Goal: Find specific page/section: Find specific page/section

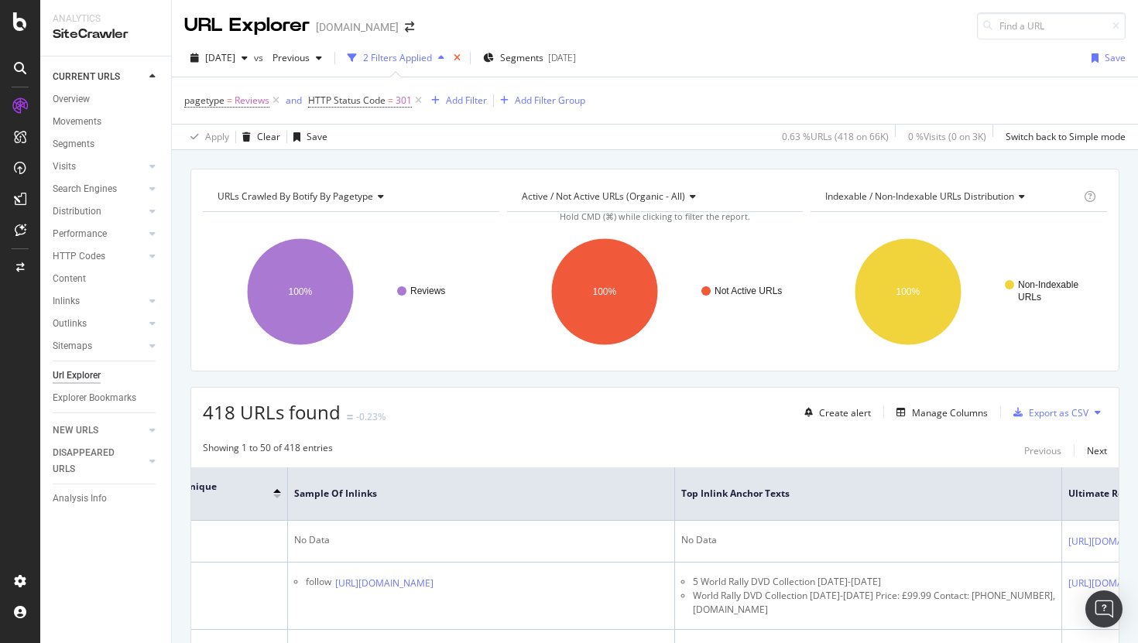
click at [461, 59] on icon "times" at bounding box center [457, 57] width 7 height 9
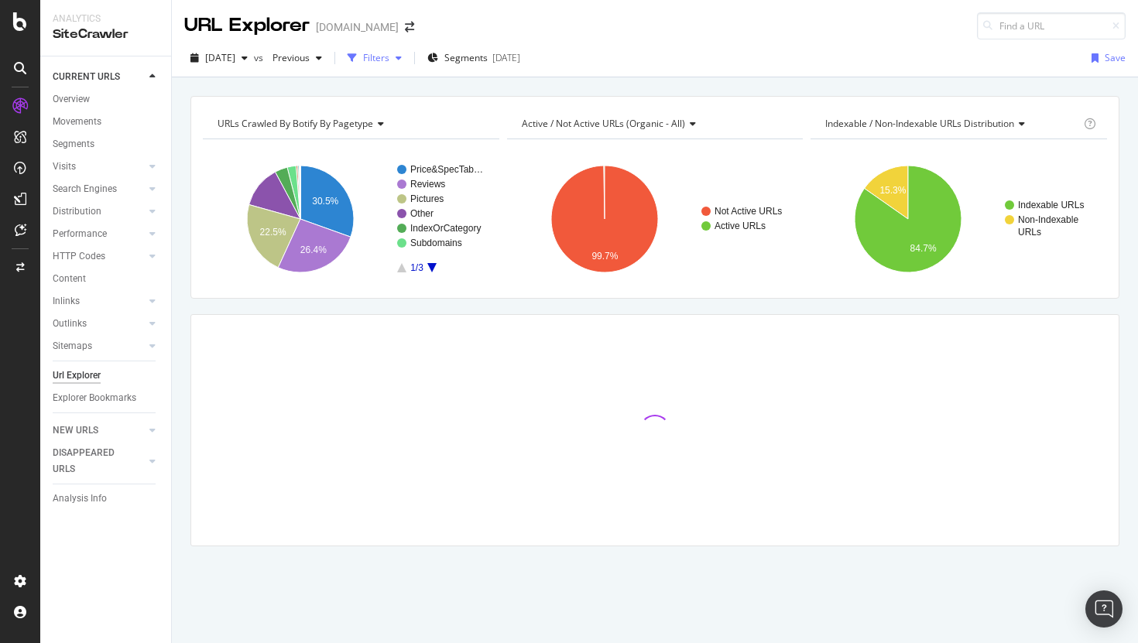
click at [408, 47] on div "Filters" at bounding box center [374, 57] width 67 height 23
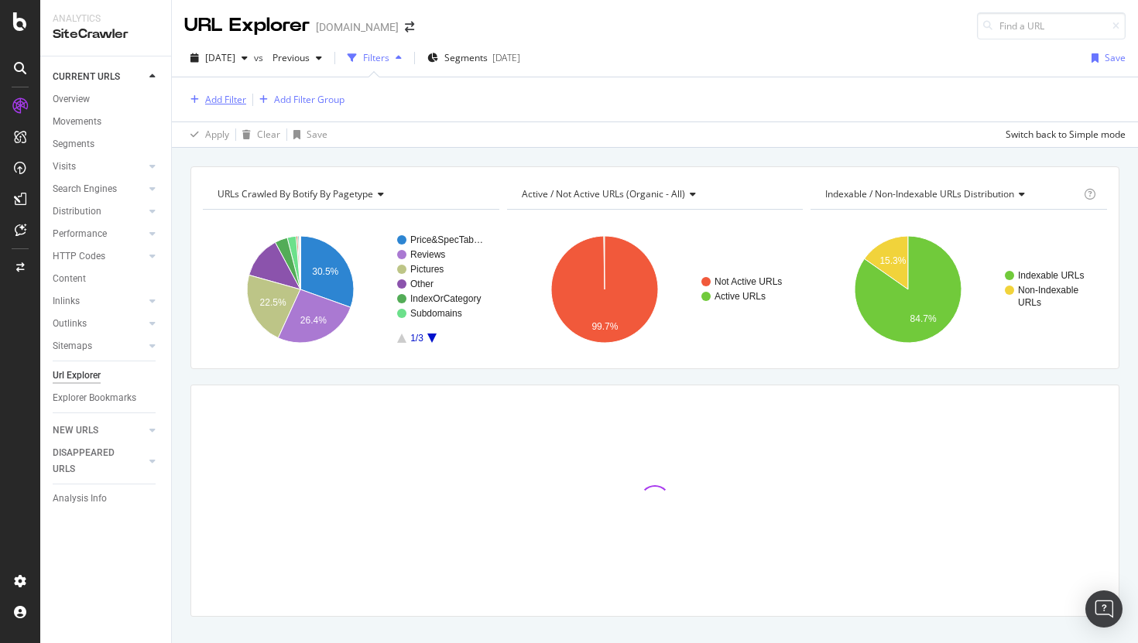
click at [219, 98] on div "Add Filter" at bounding box center [225, 99] width 41 height 13
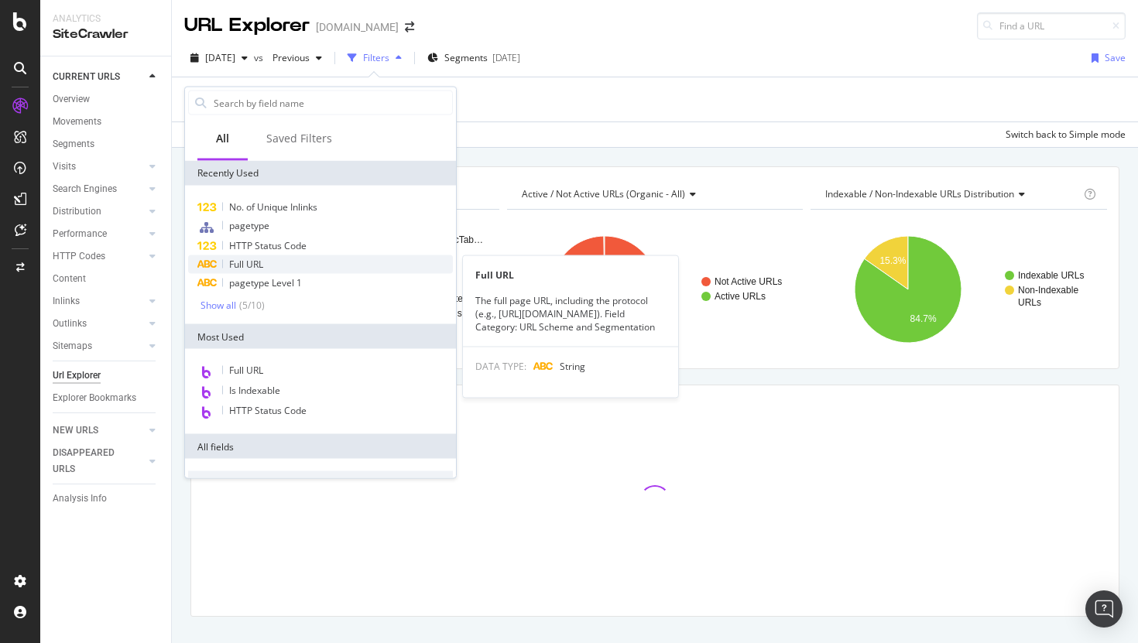
click at [260, 268] on span "Full URL" at bounding box center [246, 264] width 34 height 13
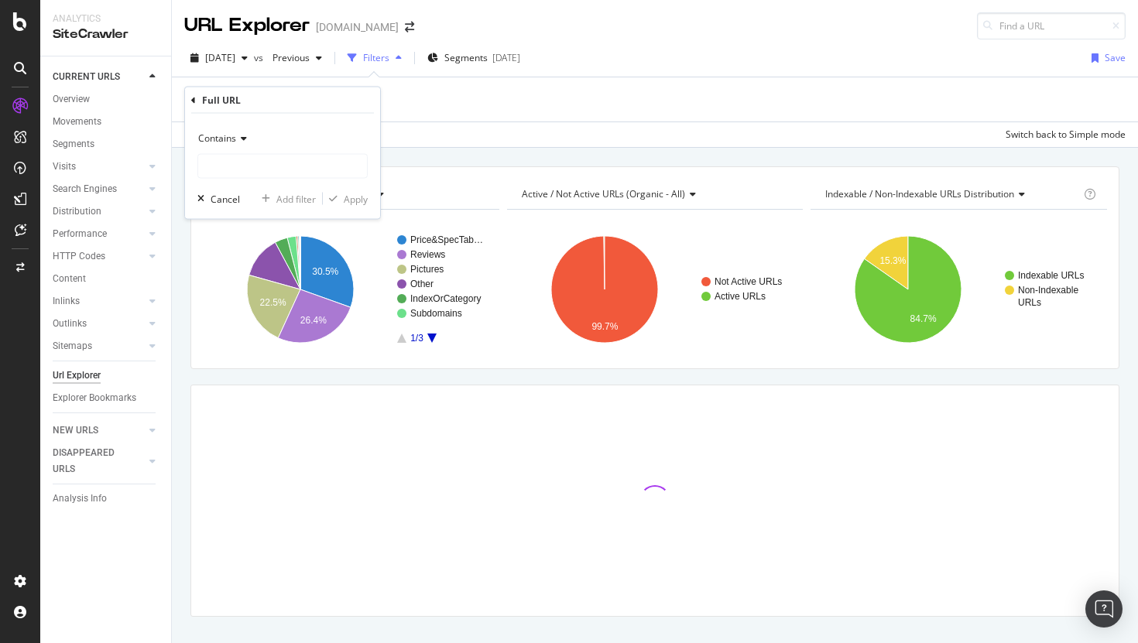
click at [235, 135] on span "Contains" at bounding box center [217, 138] width 38 height 13
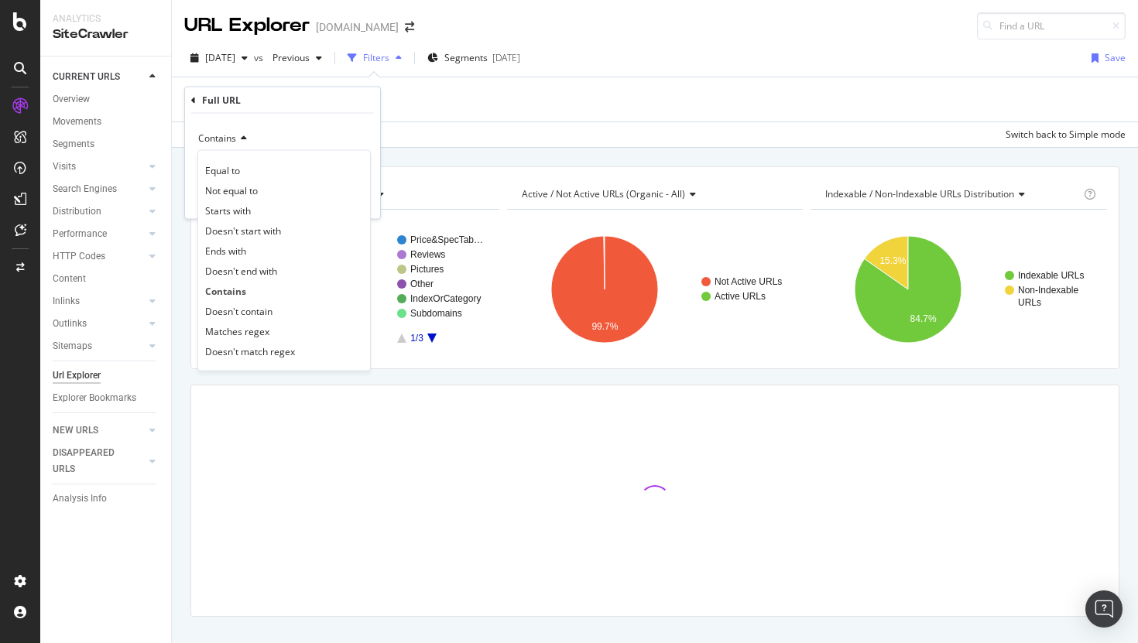
click at [453, 98] on div "Add Filter Add Filter Group" at bounding box center [654, 99] width 941 height 44
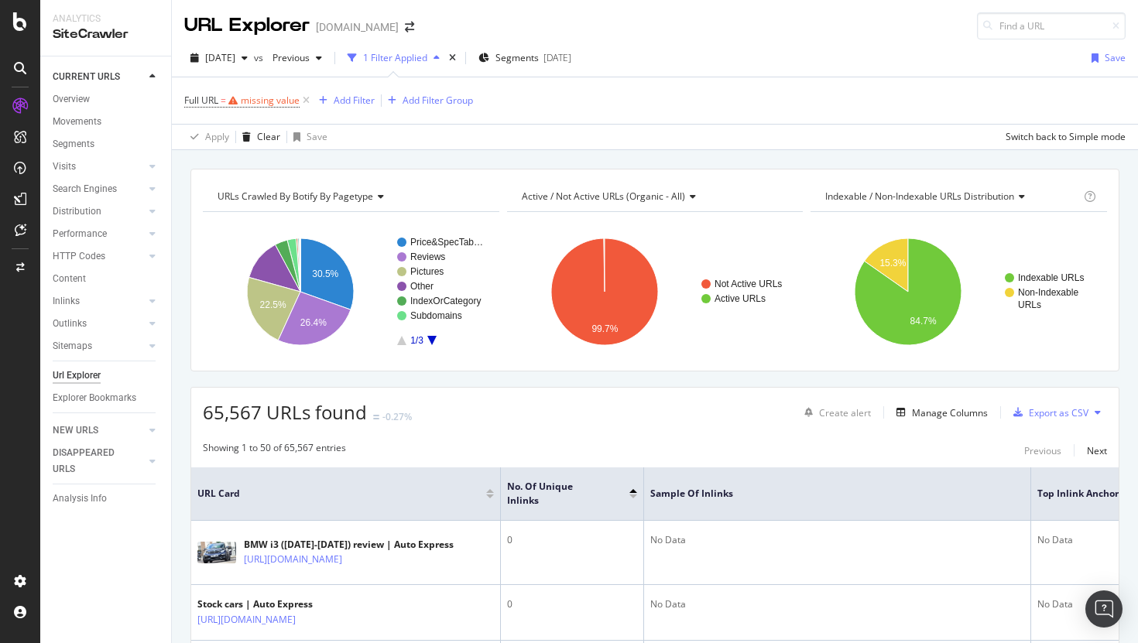
click at [250, 108] on span "Full URL = missing value" at bounding box center [248, 101] width 128 height 22
click at [258, 104] on div "missing value" at bounding box center [270, 100] width 59 height 13
click at [259, 159] on input "text" at bounding box center [282, 164] width 169 height 25
paste input "[URL][DOMAIN_NAME]"
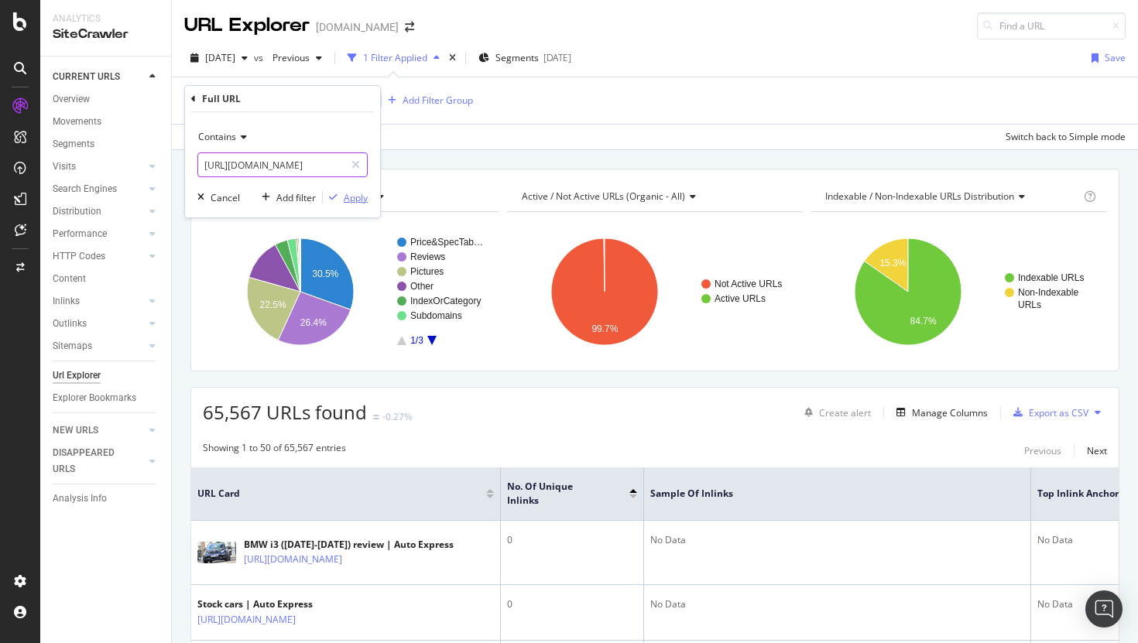
type input "[URL][DOMAIN_NAME]"
click at [353, 194] on div "Apply" at bounding box center [356, 197] width 24 height 13
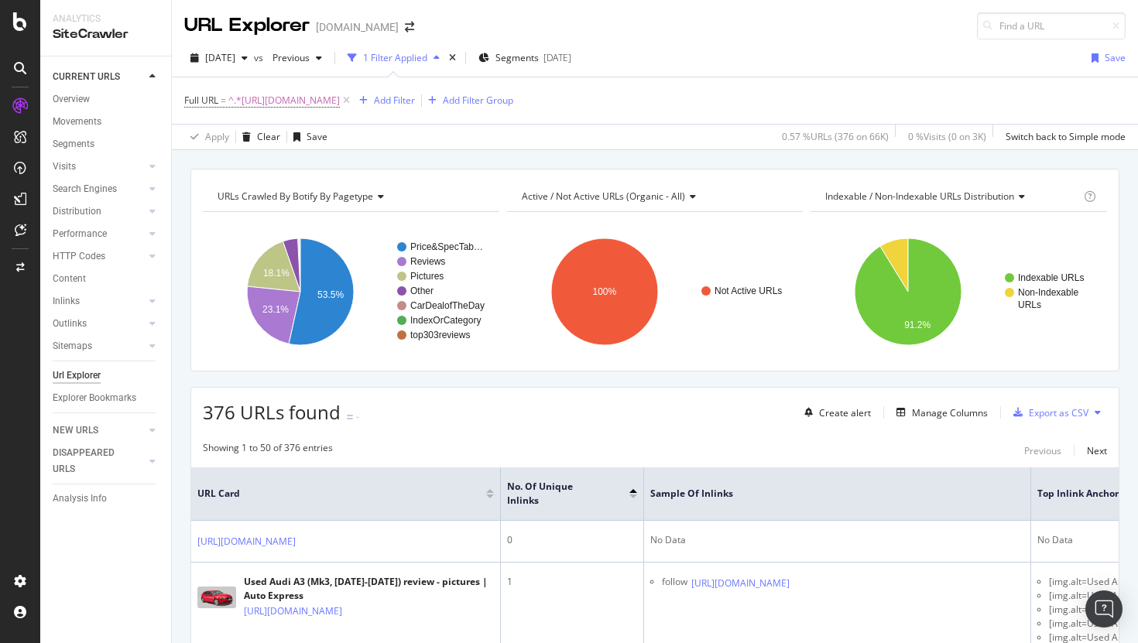
click at [478, 492] on span "URL Card" at bounding box center [339, 494] width 285 height 14
click at [488, 495] on div at bounding box center [490, 497] width 8 height 4
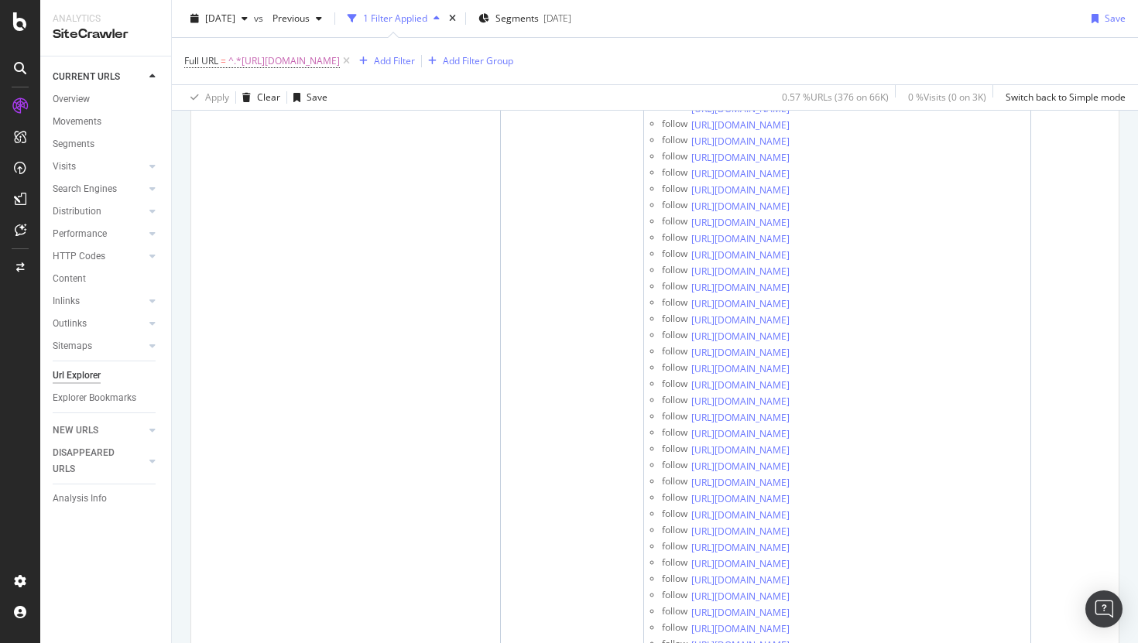
scroll to position [7144, 0]
click at [340, 61] on span "^.*[URL][DOMAIN_NAME]" at bounding box center [283, 61] width 111 height 22
click at [228, 96] on span "Contains" at bounding box center [217, 97] width 38 height 13
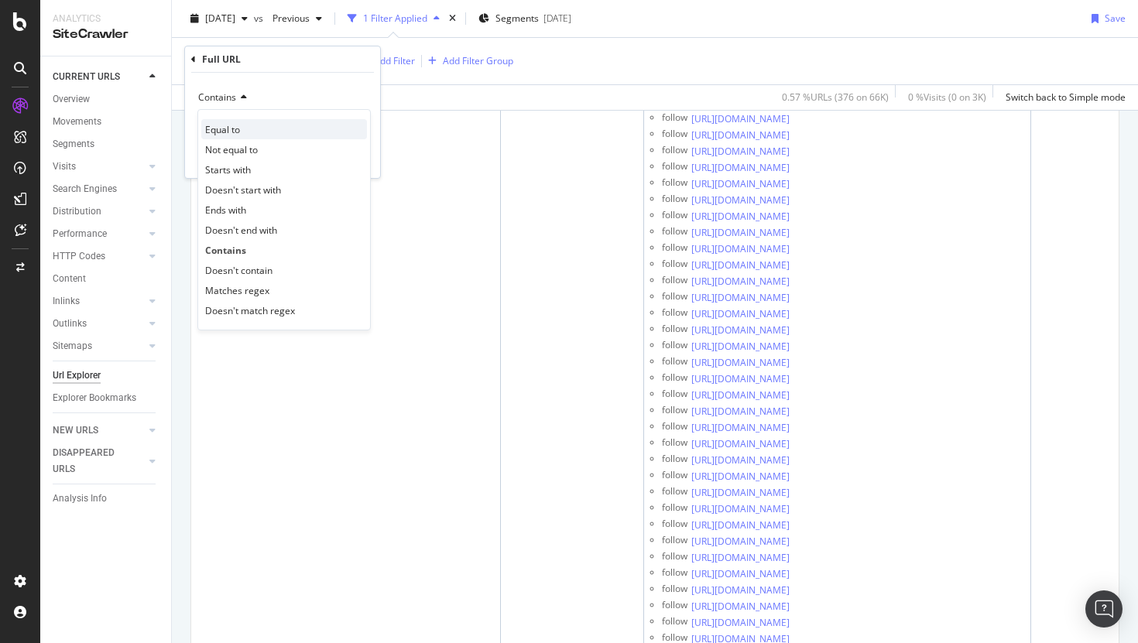
click at [243, 135] on div "Equal to" at bounding box center [284, 129] width 166 height 20
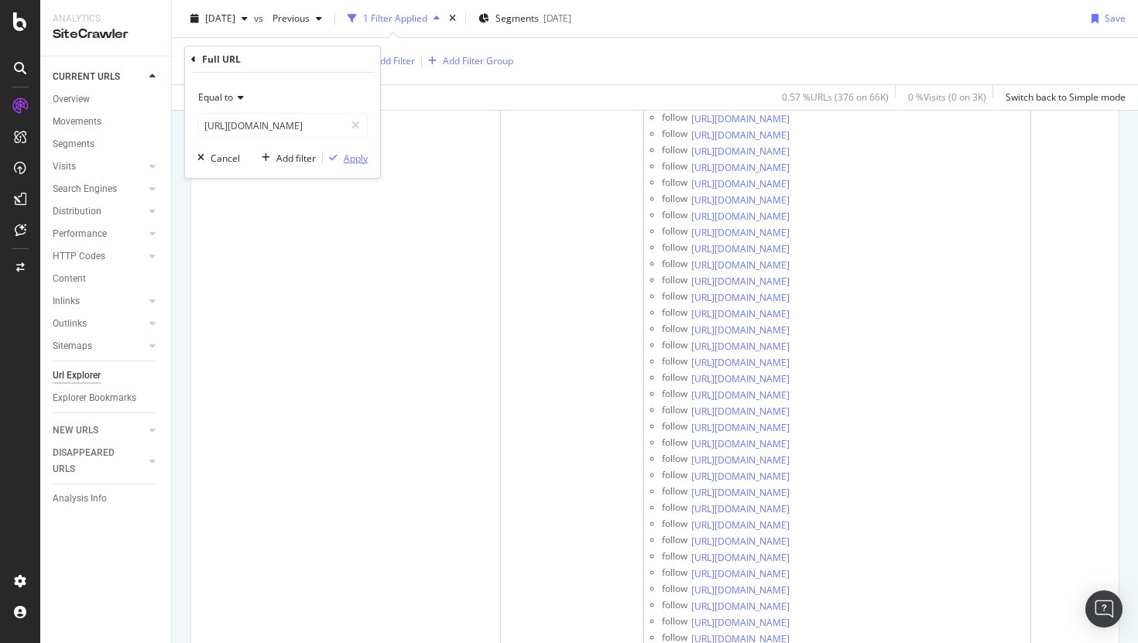
click at [354, 160] on div "Apply" at bounding box center [356, 158] width 24 height 13
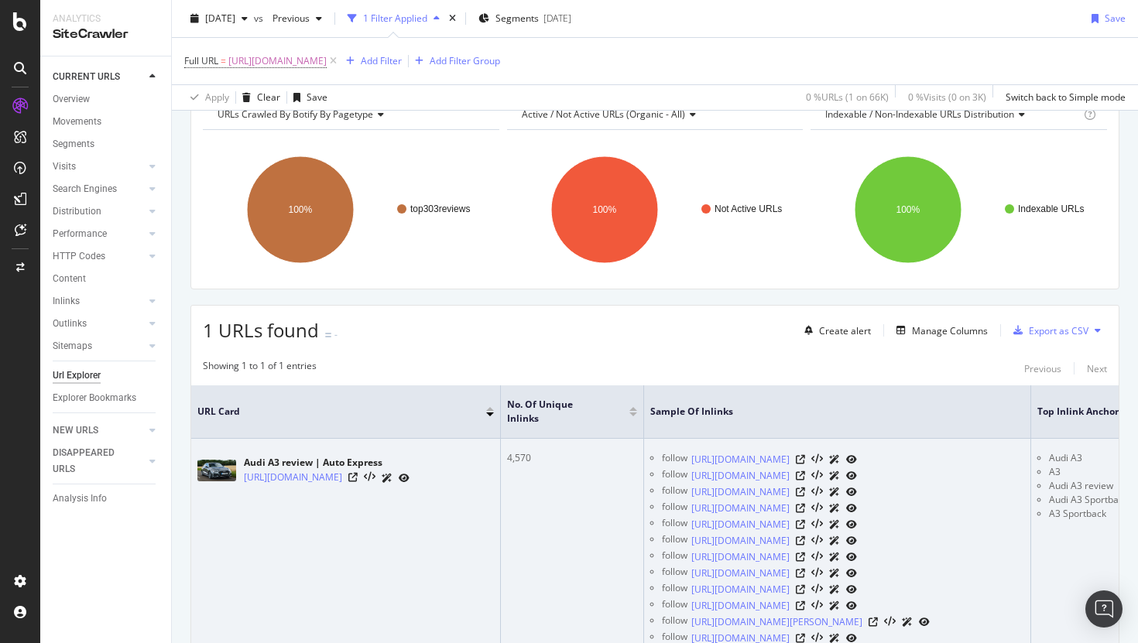
scroll to position [186, 0]
